Goal: Information Seeking & Learning: Learn about a topic

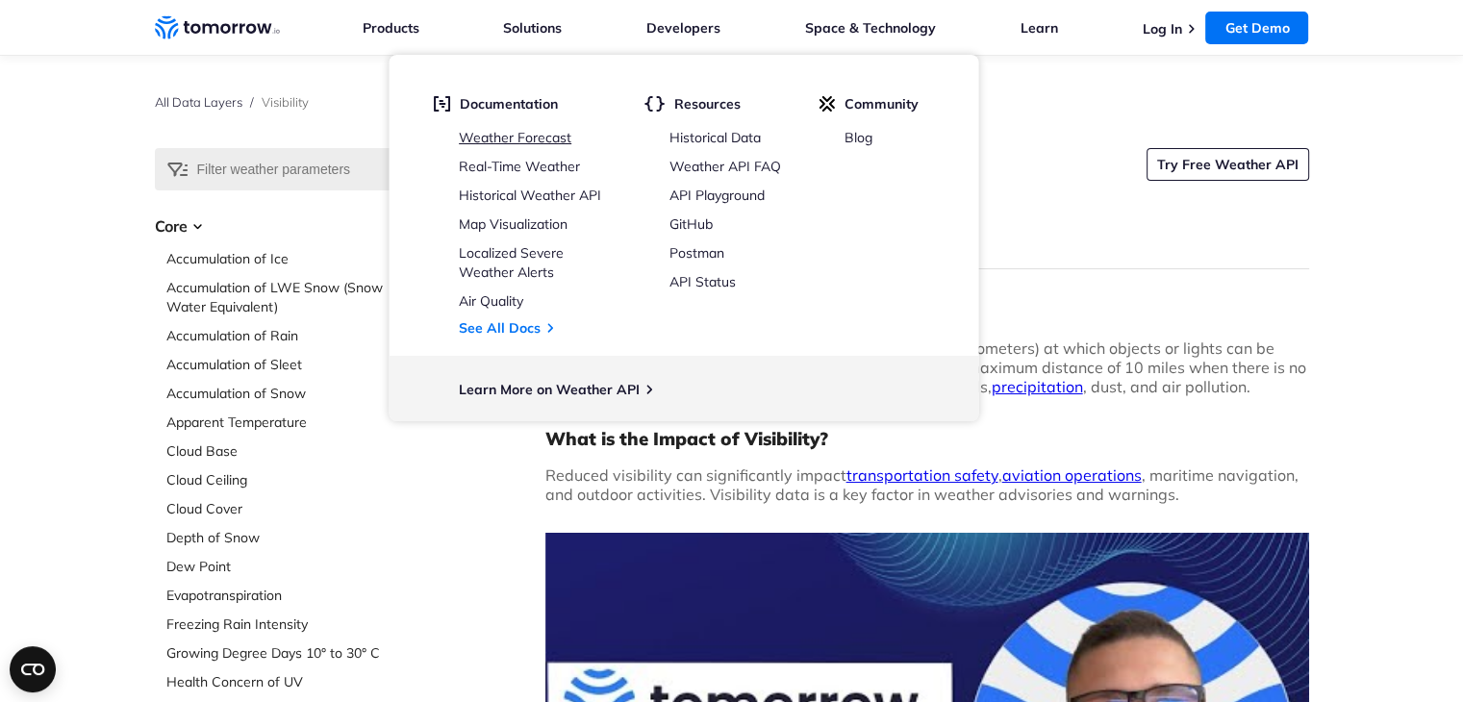
click at [555, 139] on link "Weather Forecast" at bounding box center [515, 137] width 113 height 17
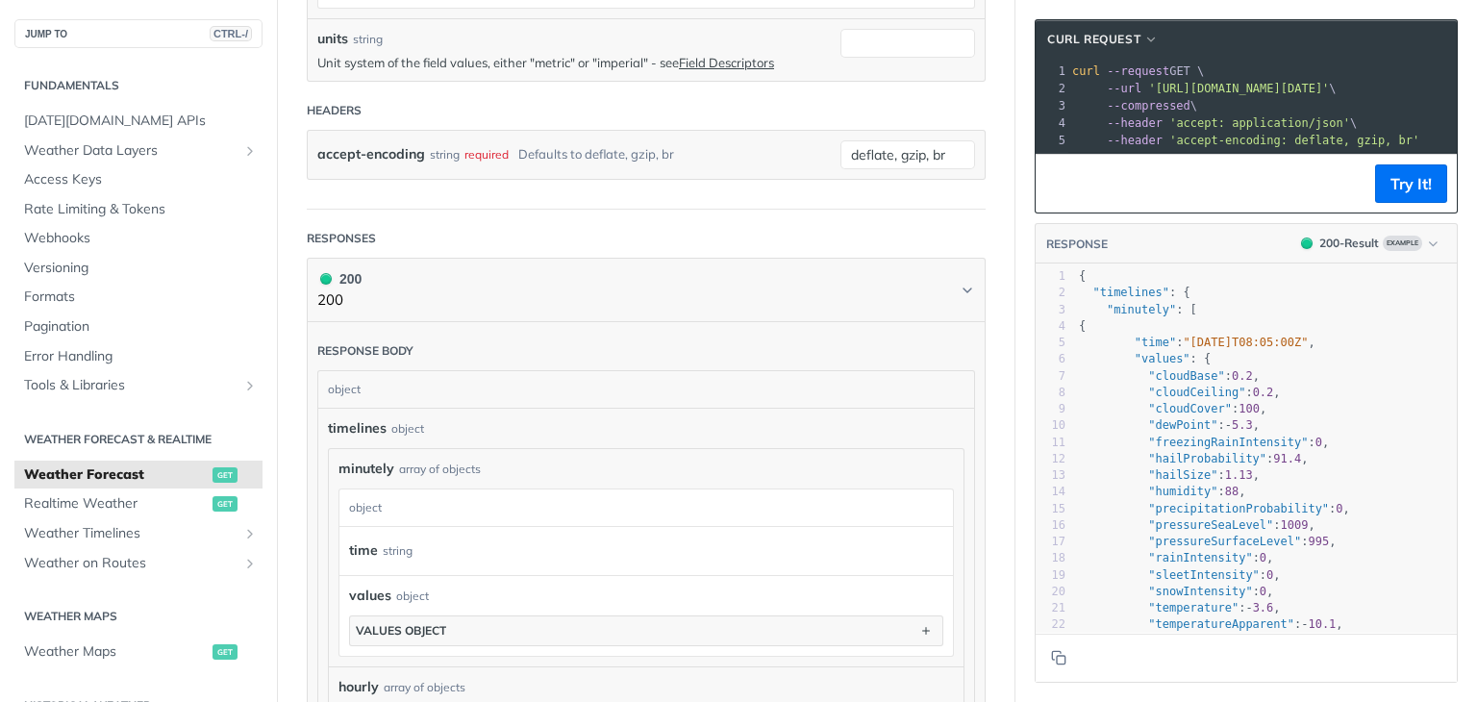
scroll to position [756, 0]
click at [100, 505] on span "Realtime Weather" at bounding box center [116, 503] width 184 height 19
